Goal: Task Accomplishment & Management: Manage account settings

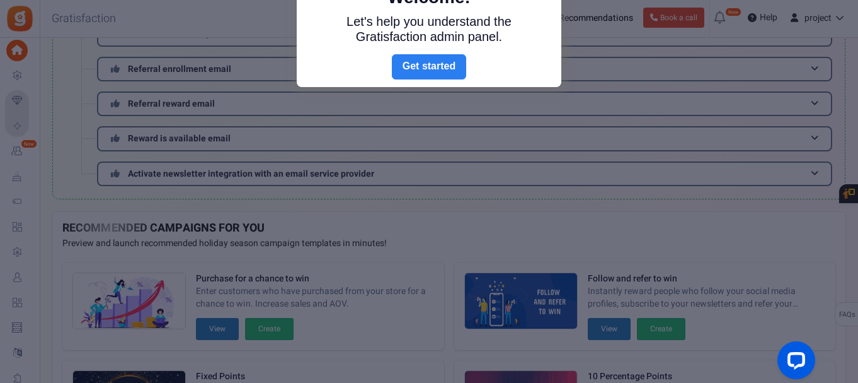
click at [437, 67] on link "Next" at bounding box center [429, 66] width 74 height 25
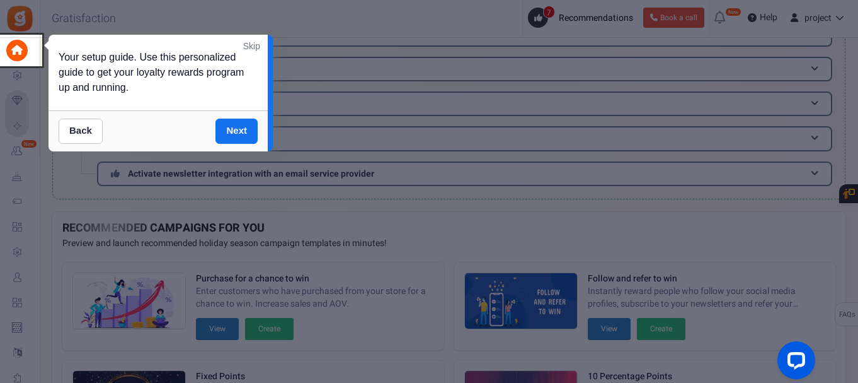
click at [253, 47] on link "Skip" at bounding box center [251, 46] width 17 height 13
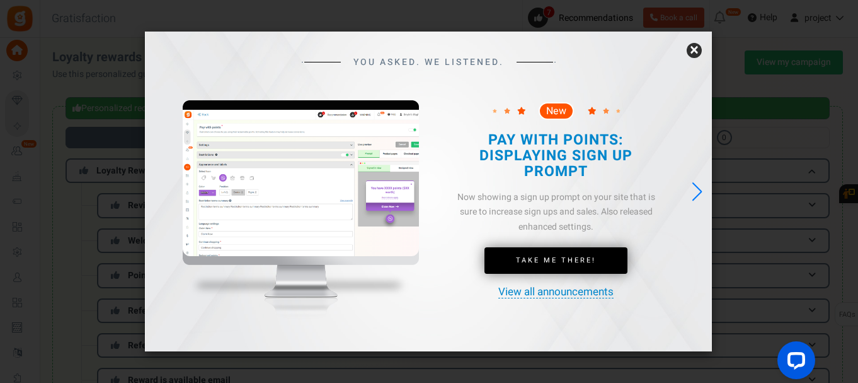
click at [688, 193] on div "YOU ASKED. WE LISTENED. New Take Me There!" at bounding box center [428, 192] width 567 height 320
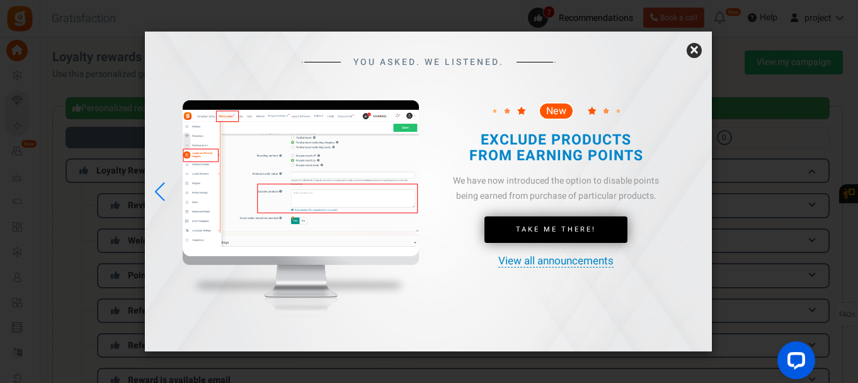
click at [689, 192] on div "YOU ASKED. WE LISTENED. New Take Me There!" at bounding box center [428, 184] width 567 height 304
click at [698, 46] on link "×" at bounding box center [694, 50] width 15 height 15
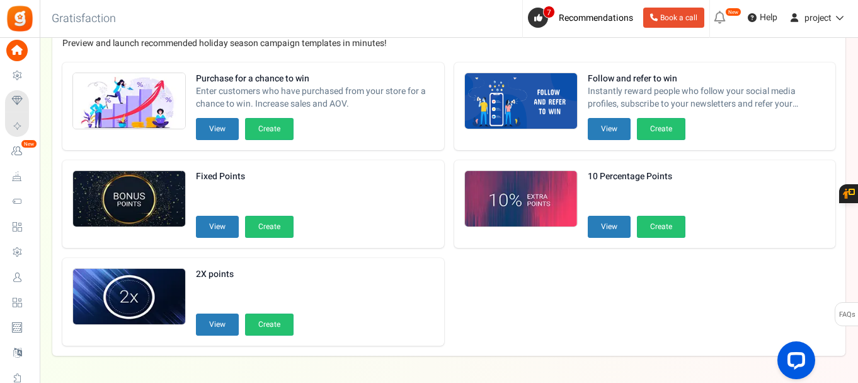
scroll to position [477, 0]
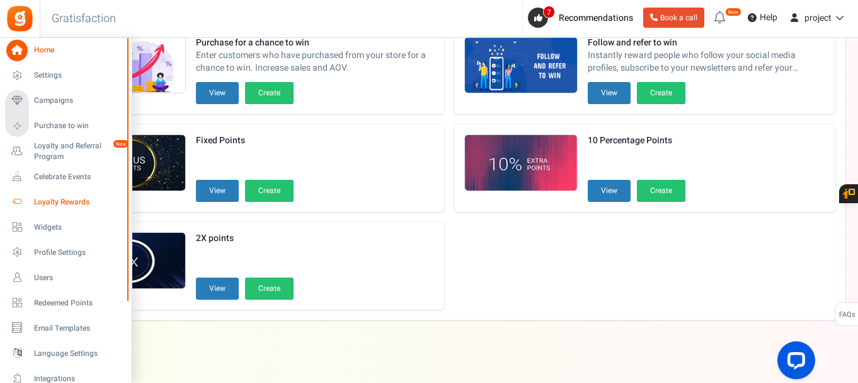
click at [45, 199] on span "Loyalty Rewards" at bounding box center [78, 202] width 88 height 11
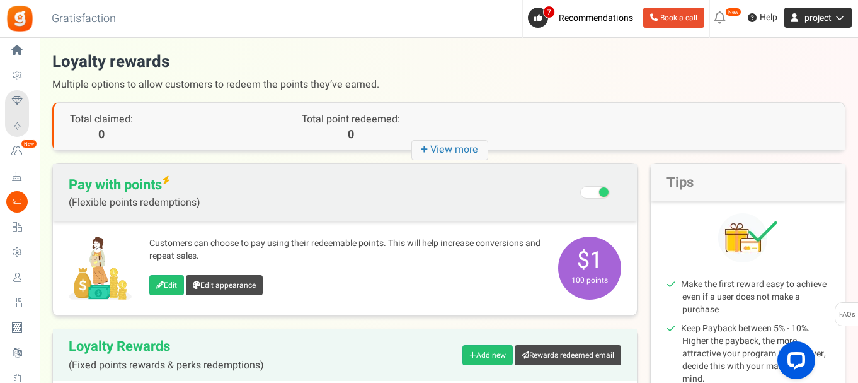
click at [827, 11] on link "project" at bounding box center [818, 18] width 67 height 20
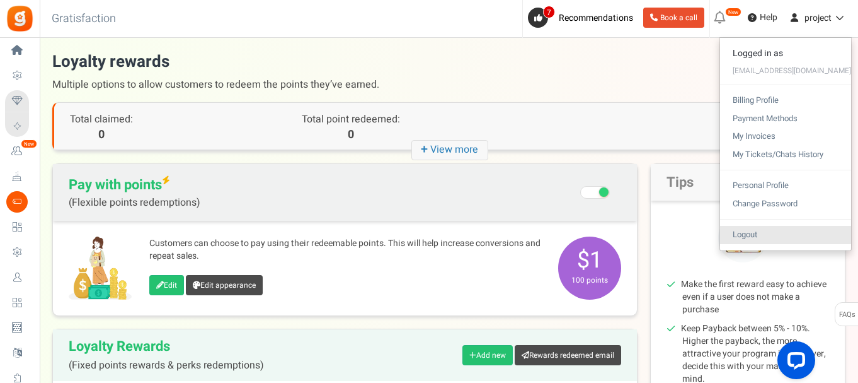
click at [767, 239] on link "Logout" at bounding box center [785, 235] width 131 height 18
